Goal: Check status: Check status

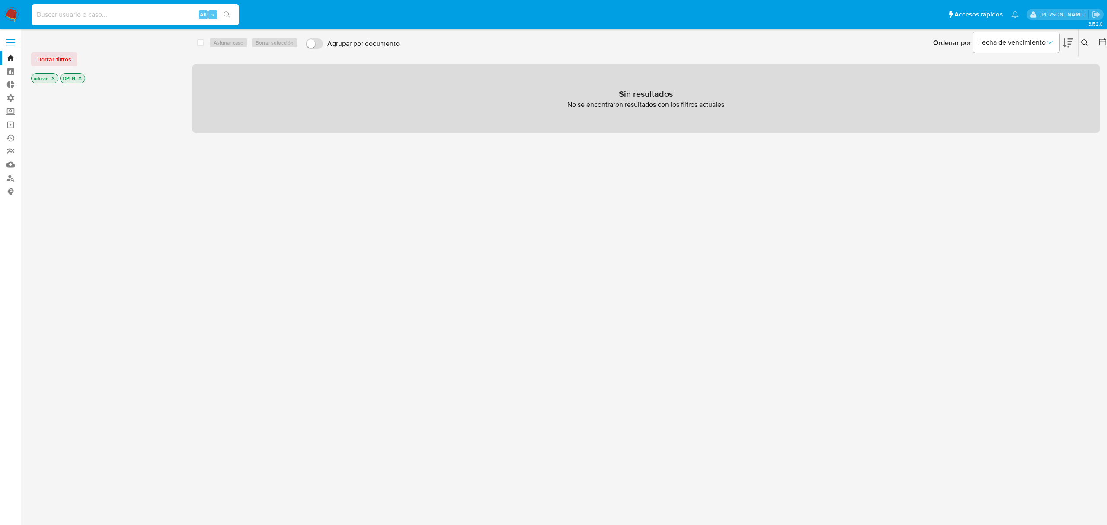
click at [66, 11] on input at bounding box center [136, 14] width 208 height 11
type input "157304327"
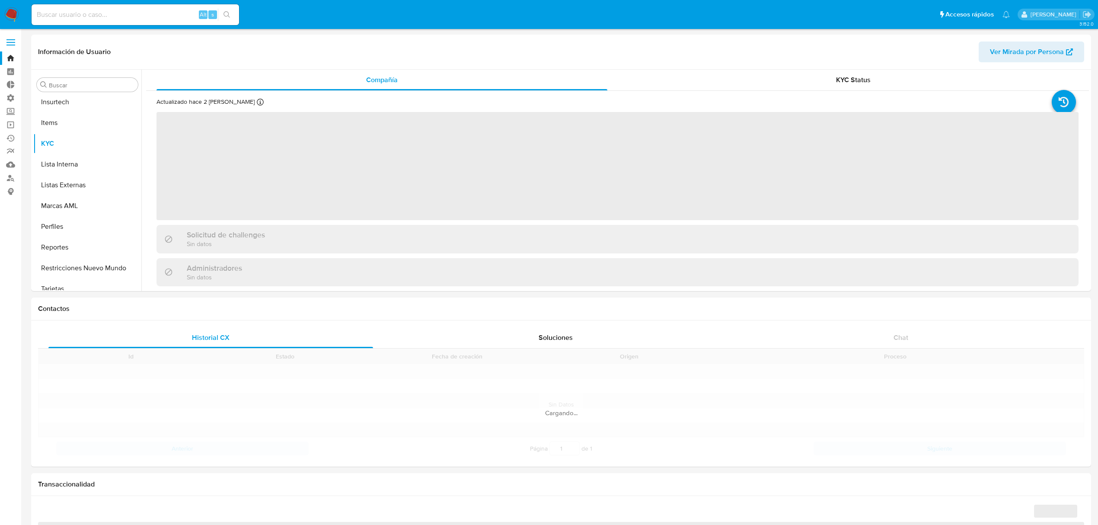
scroll to position [365, 0]
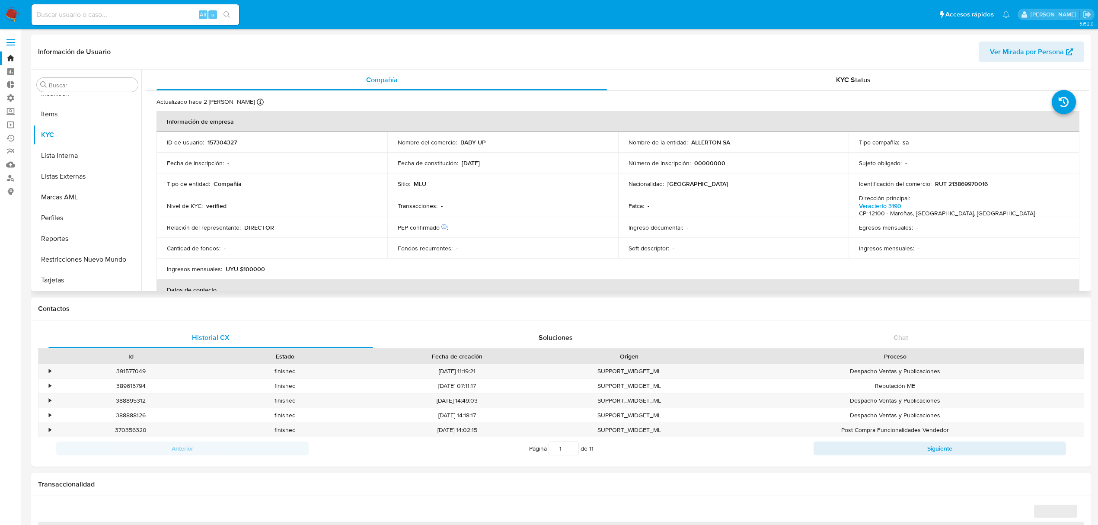
select select "10"
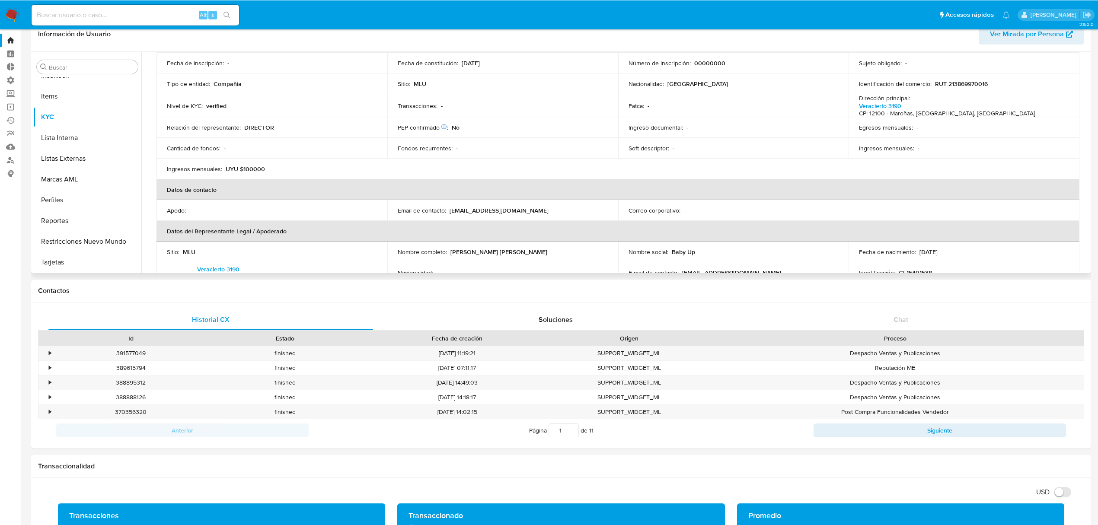
scroll to position [0, 0]
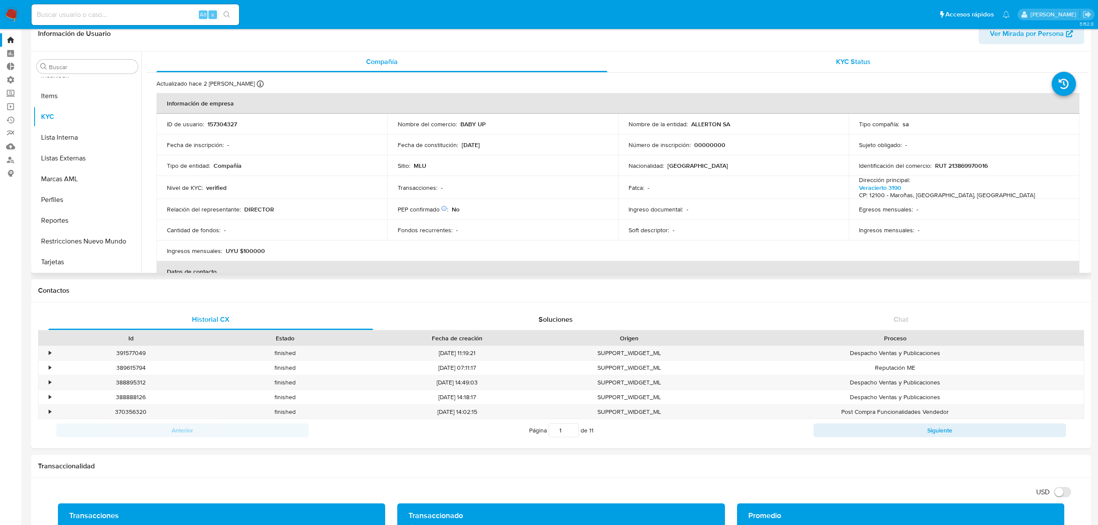
click at [872, 58] on div "KYC Status" at bounding box center [853, 61] width 451 height 21
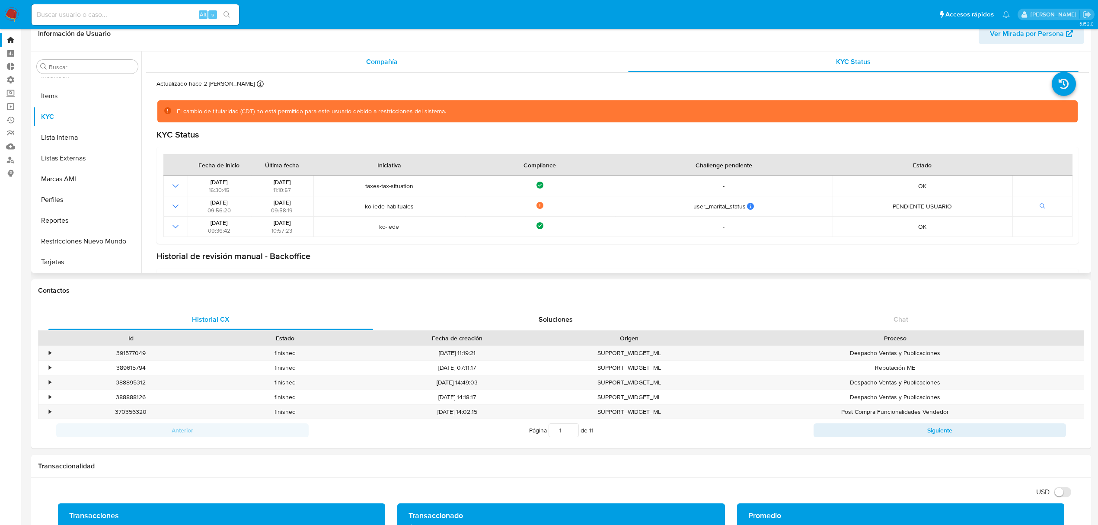
click at [326, 70] on div "Compañía" at bounding box center [382, 61] width 451 height 21
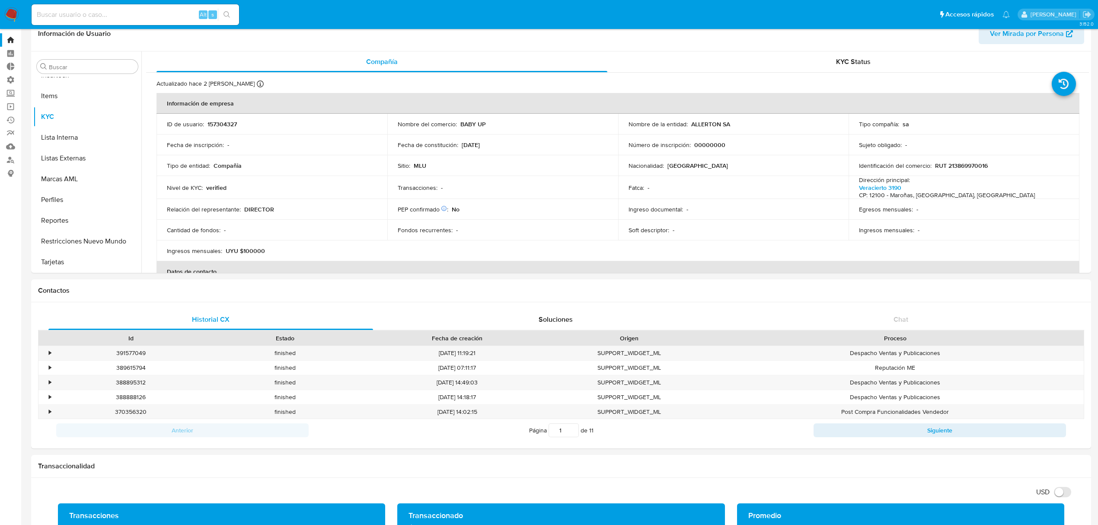
click at [502, 16] on ul "Pausado Ver notificaciones Alt s Accesos rápidos Presiona las siguientes teclas…" at bounding box center [520, 14] width 987 height 22
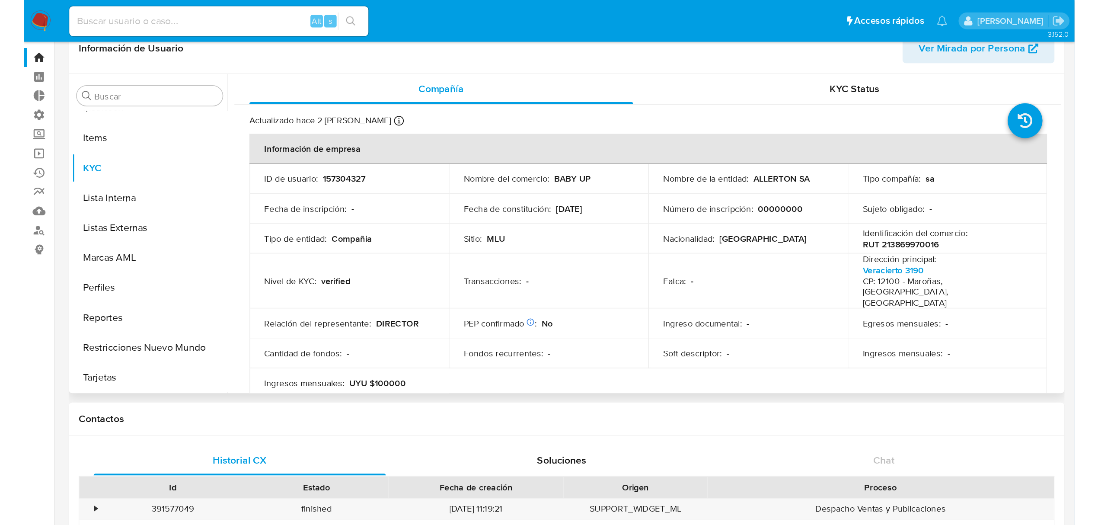
scroll to position [365, 0]
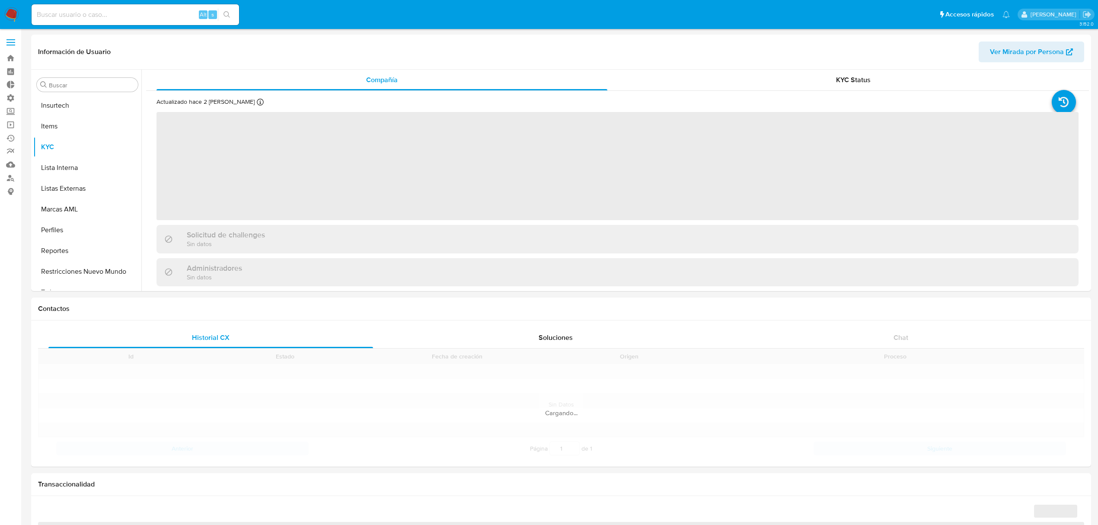
scroll to position [365, 0]
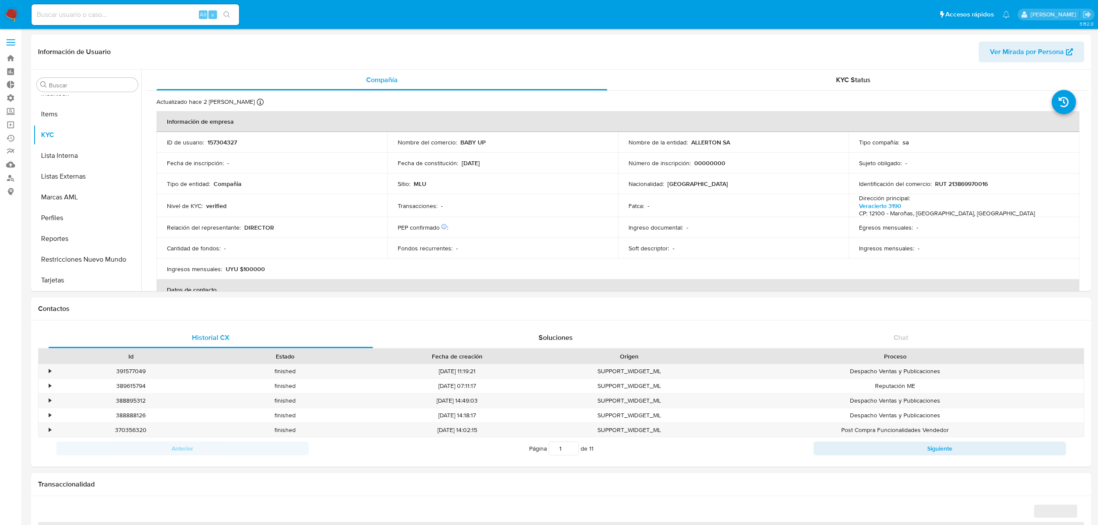
select select "10"
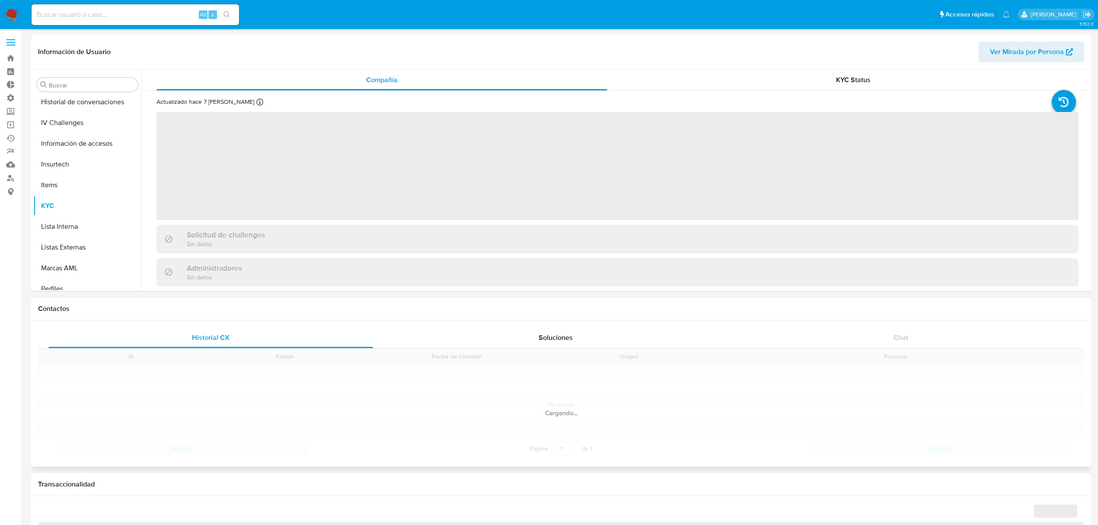
scroll to position [365, 0]
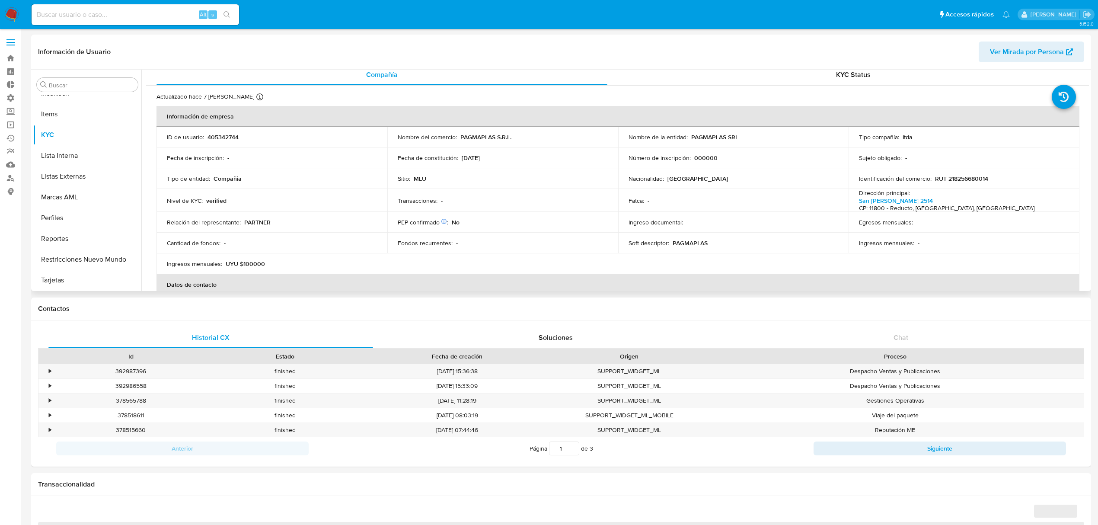
select select "10"
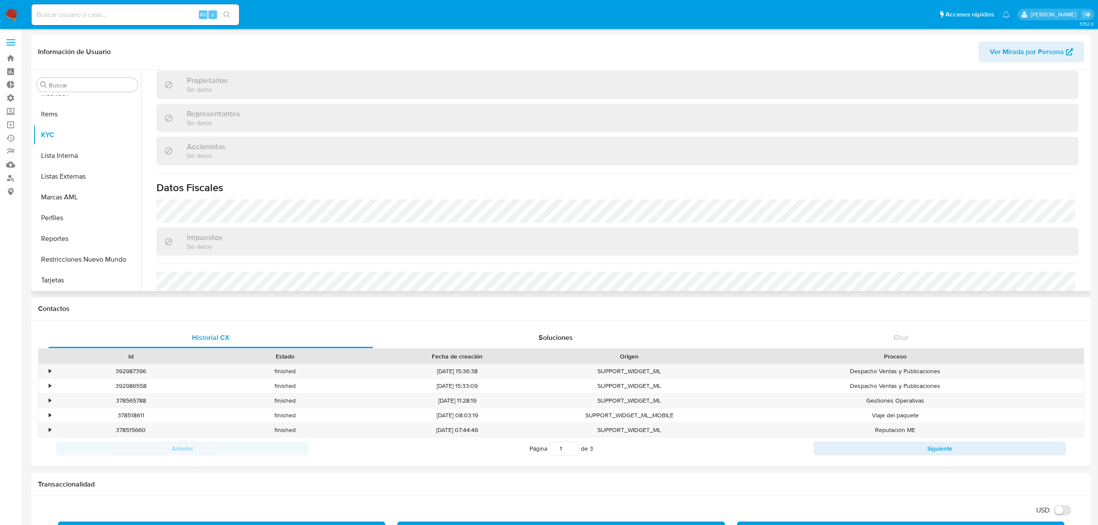
scroll to position [492, 0]
